Goal: Task Accomplishment & Management: Use online tool/utility

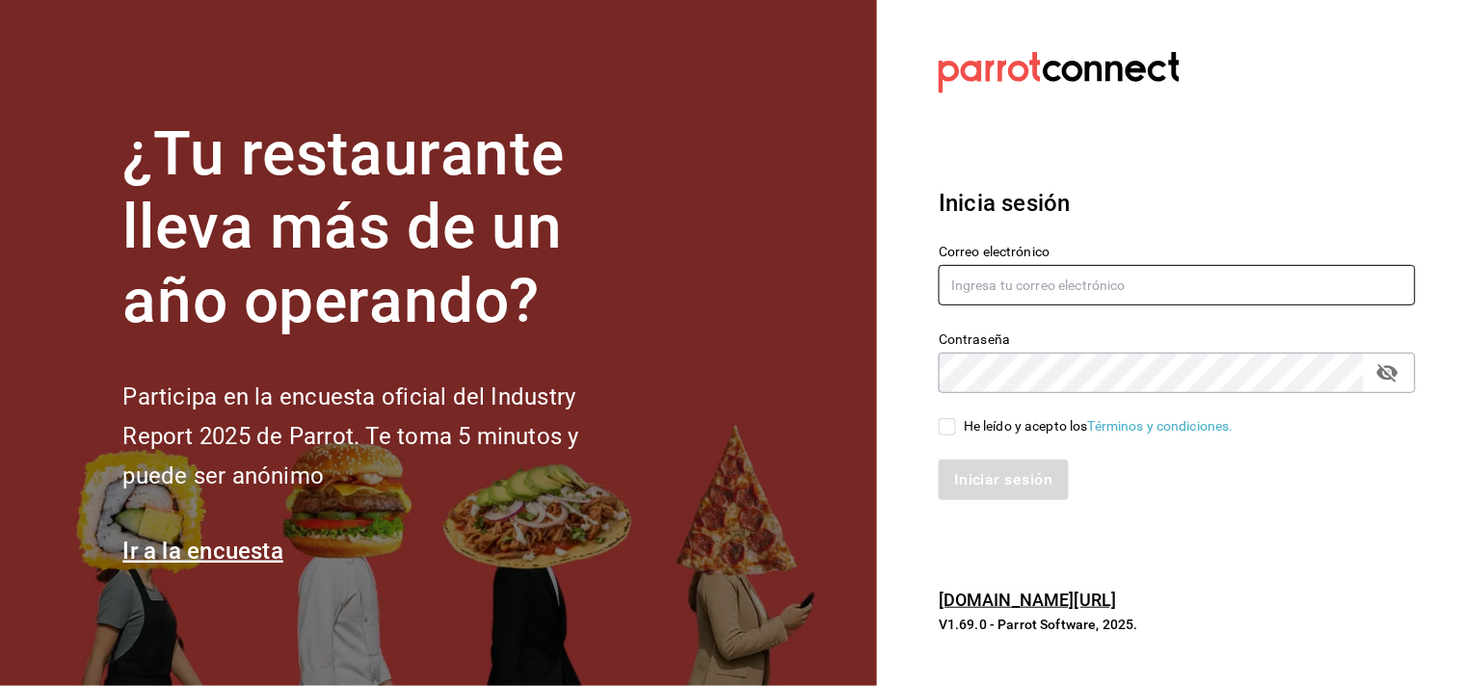
type input "[EMAIL_ADDRESS][DOMAIN_NAME]"
click at [950, 432] on input "He leído y acepto los Términos y condiciones." at bounding box center [947, 426] width 17 height 17
checkbox input "true"
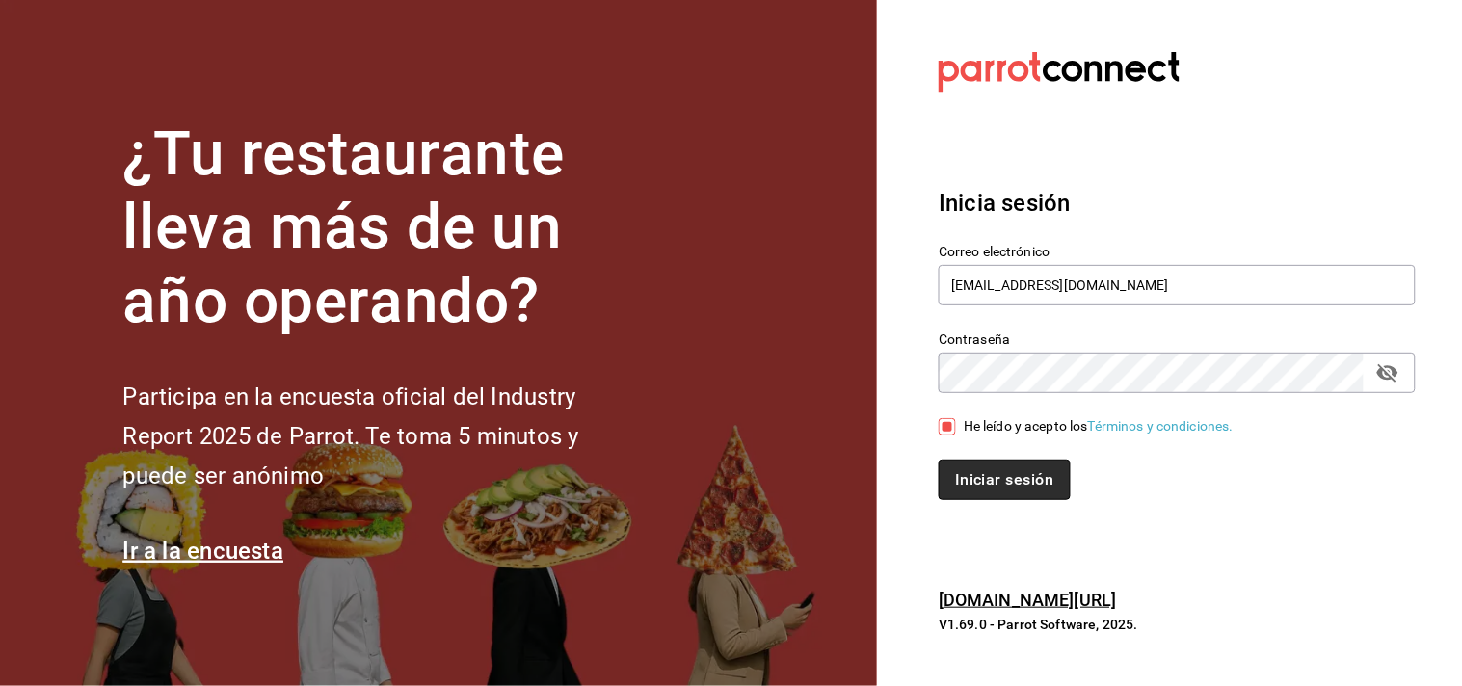
click at [986, 475] on button "Iniciar sesión" at bounding box center [1004, 480] width 131 height 40
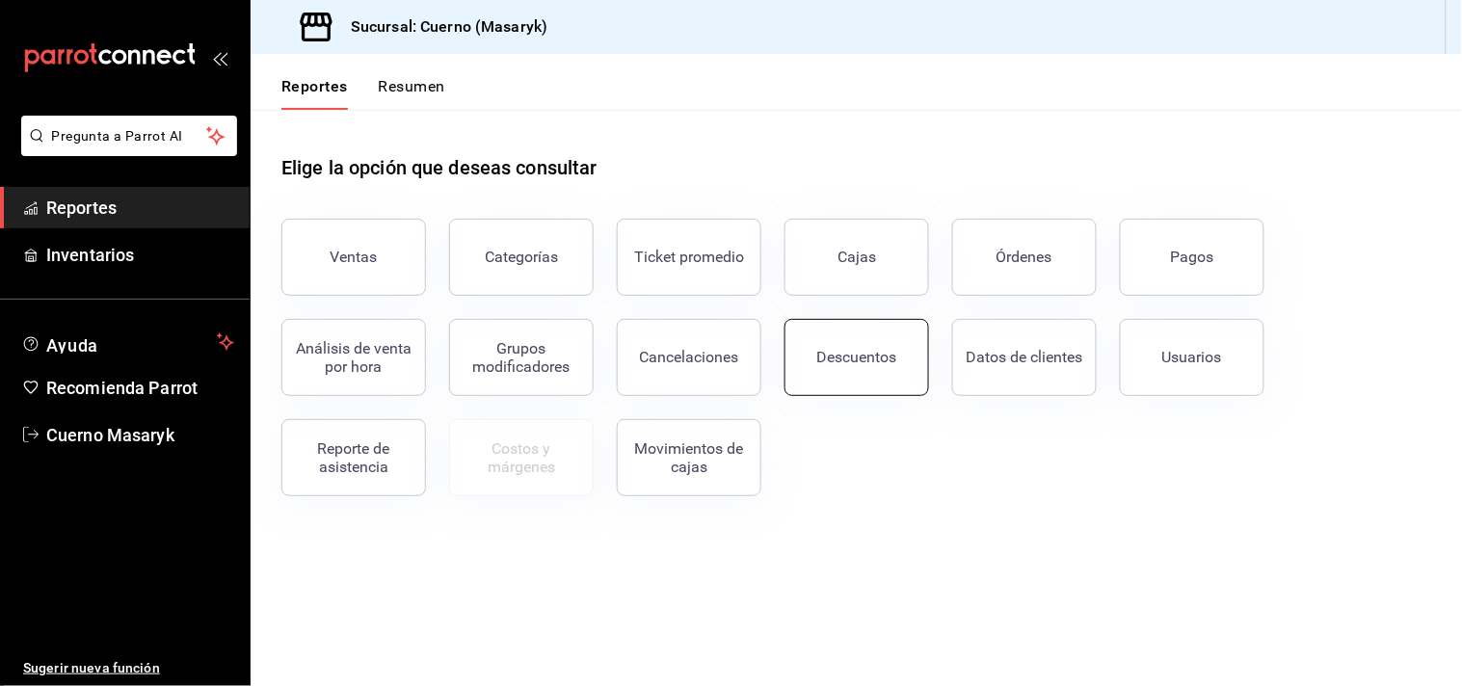
click at [898, 345] on button "Descuentos" at bounding box center [857, 357] width 145 height 77
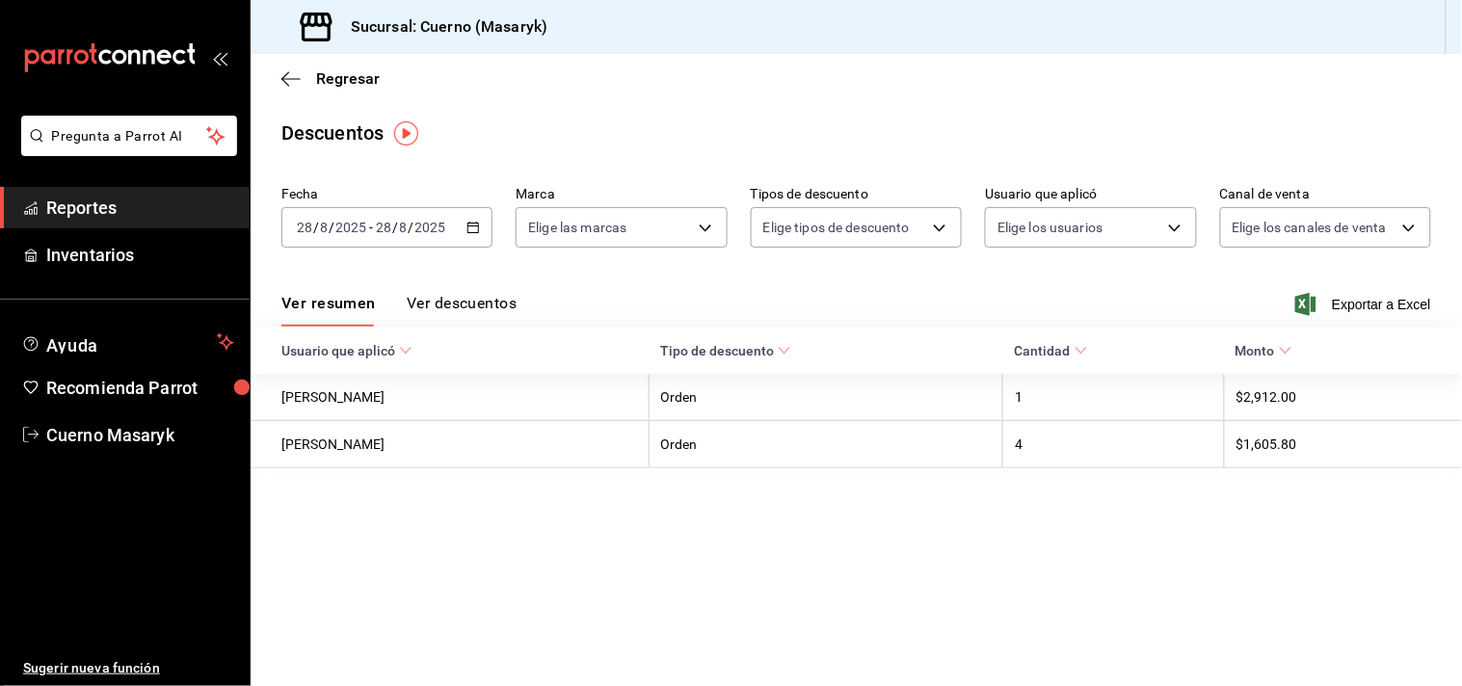
click at [473, 232] on icon "button" at bounding box center [473, 227] width 13 height 13
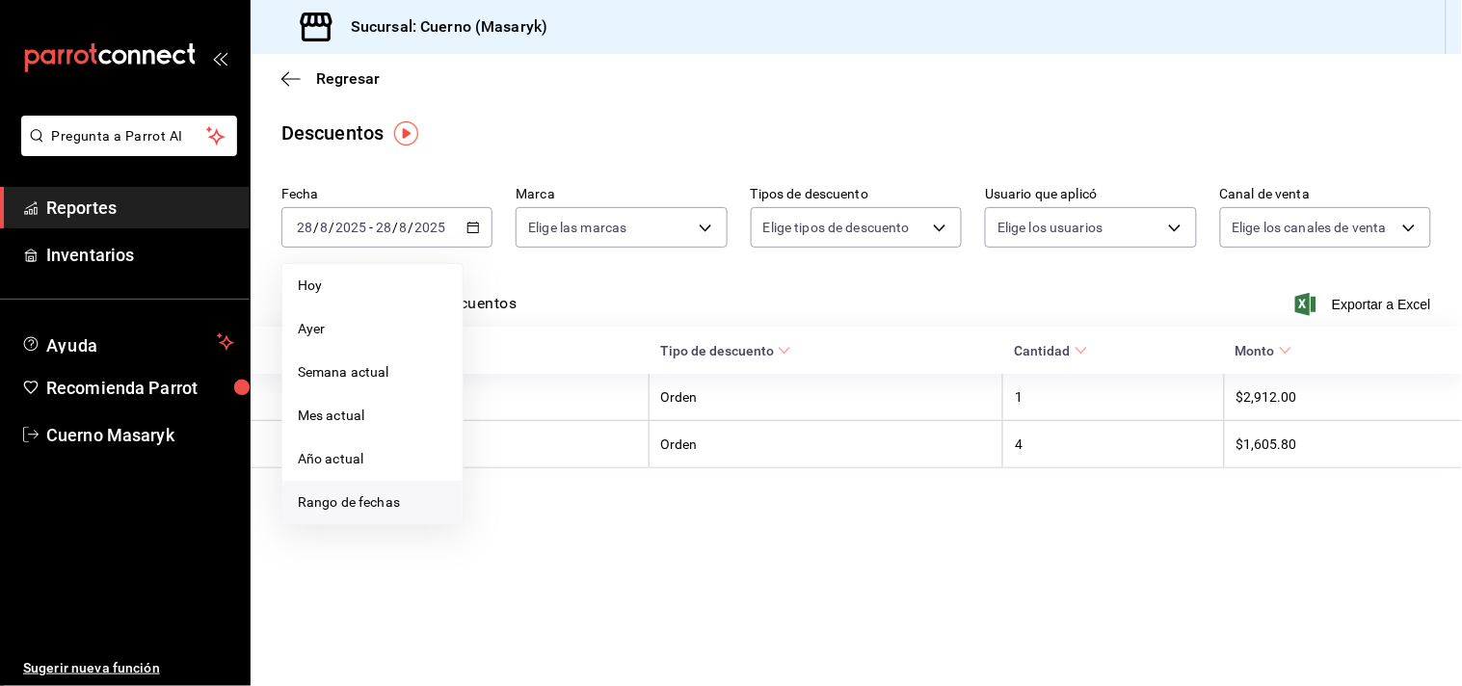
click at [354, 506] on span "Rango de fechas" at bounding box center [372, 503] width 149 height 20
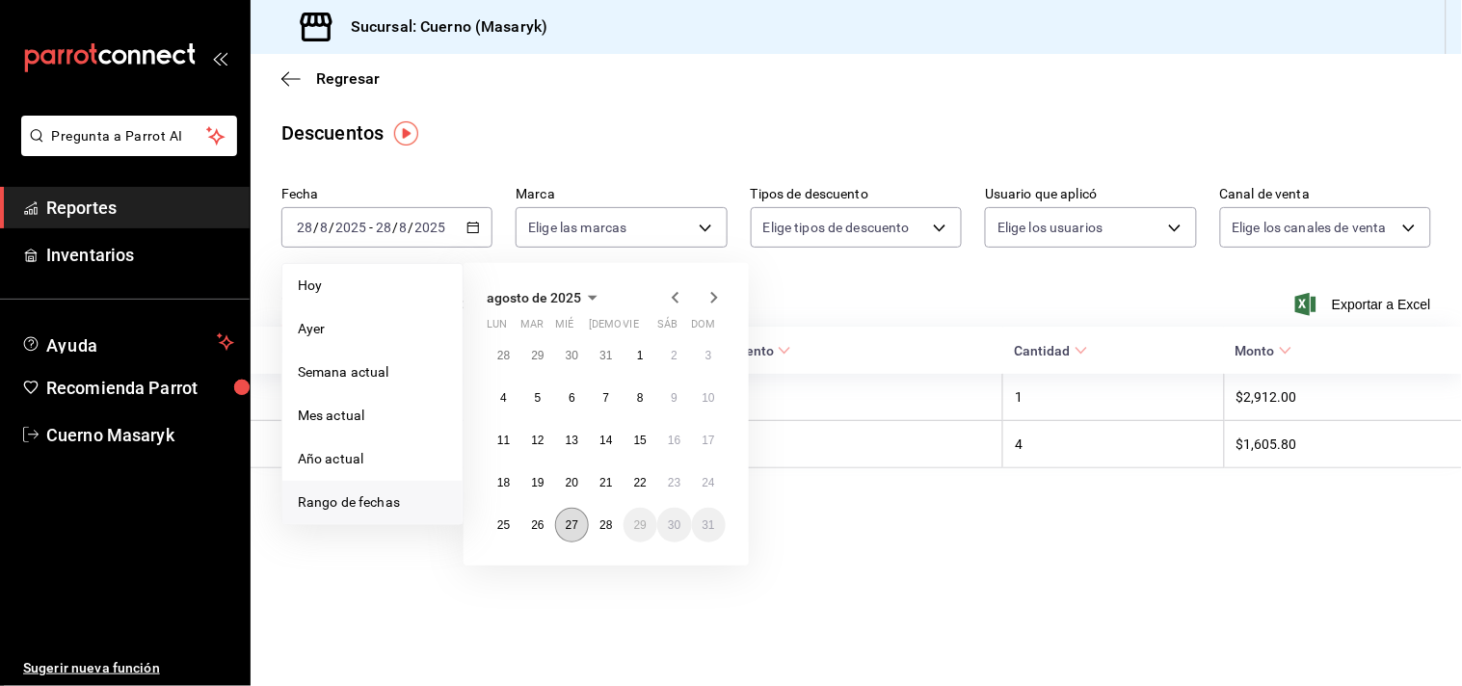
click at [575, 521] on abbr "27" at bounding box center [572, 525] width 13 height 13
click at [595, 525] on button "28" at bounding box center [606, 525] width 34 height 35
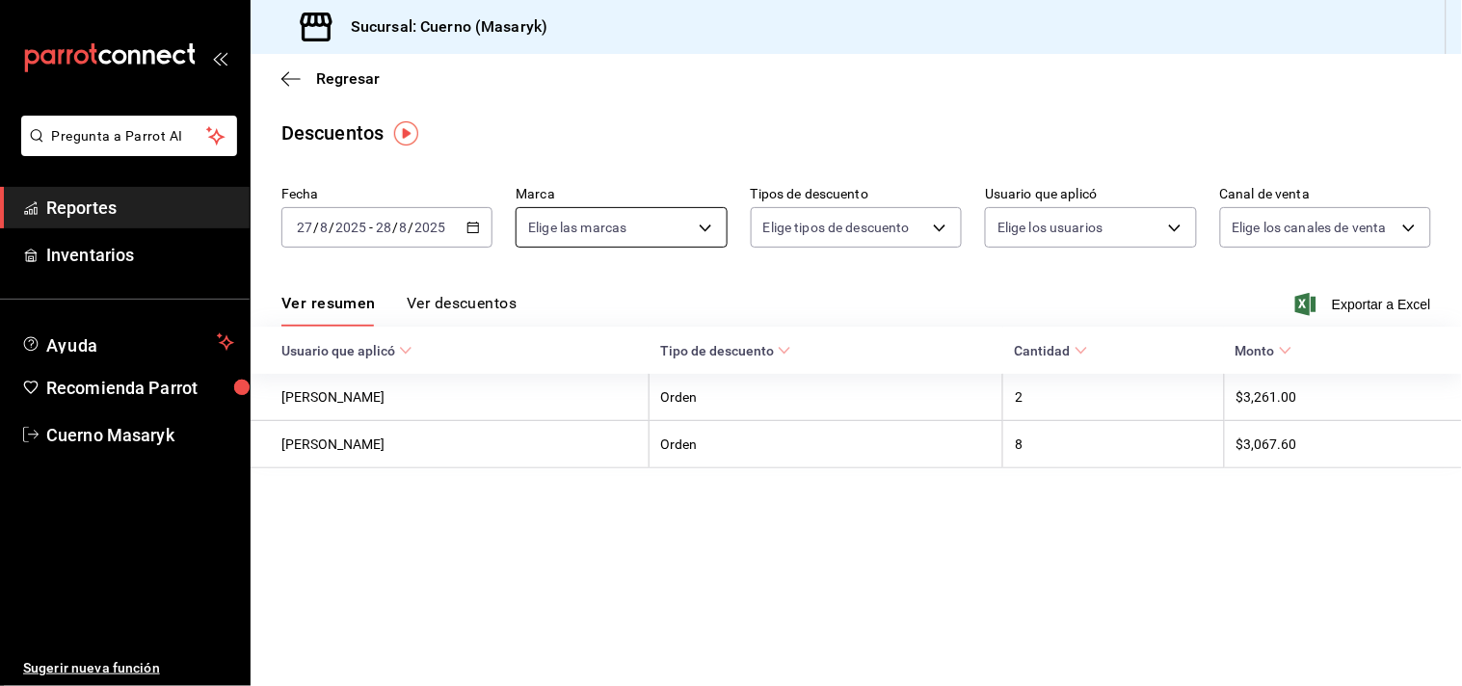
click at [700, 223] on body "Pregunta a Parrot AI Reportes Inventarios Ayuda Recomienda Parrot Cuerno Masary…" at bounding box center [731, 343] width 1462 height 686
click at [776, 294] on div at bounding box center [731, 343] width 1462 height 686
click at [497, 303] on button "Ver descuentos" at bounding box center [462, 310] width 110 height 33
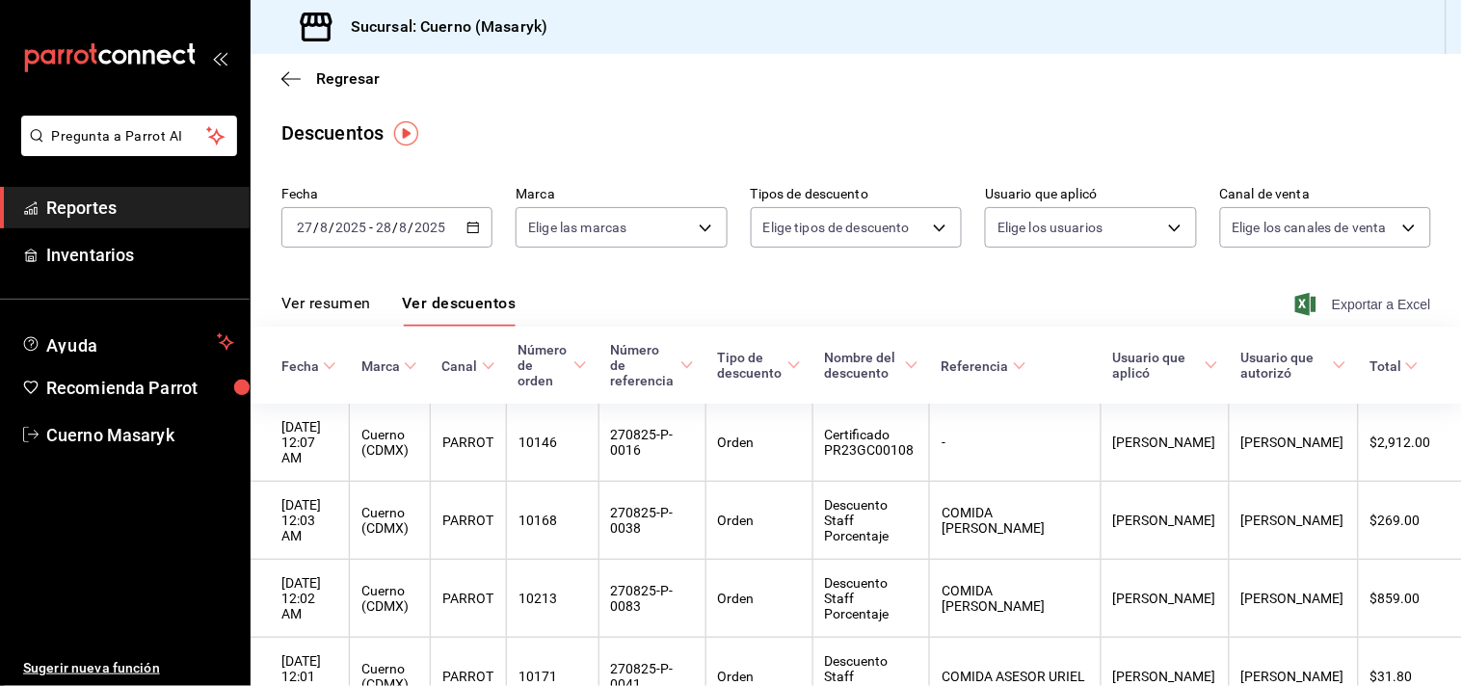
click at [1323, 304] on span "Exportar a Excel" at bounding box center [1365, 304] width 132 height 23
